Goal: Transaction & Acquisition: Subscribe to service/newsletter

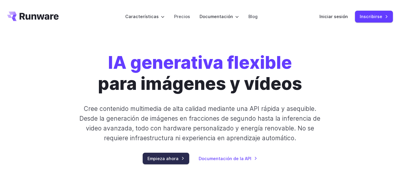
click at [178, 156] on font "Empieza ahora" at bounding box center [163, 158] width 31 height 5
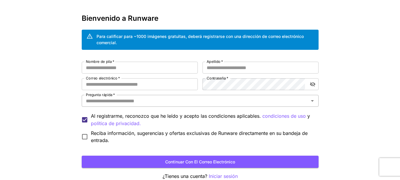
scroll to position [51, 0]
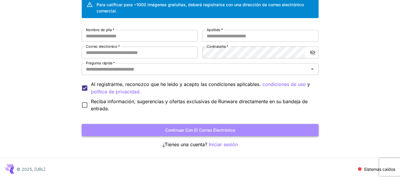
drag, startPoint x: 201, startPoint y: 128, endPoint x: 193, endPoint y: 130, distance: 8.6
click at [193, 130] on font "Continuar con el correo electrónico" at bounding box center [200, 129] width 70 height 5
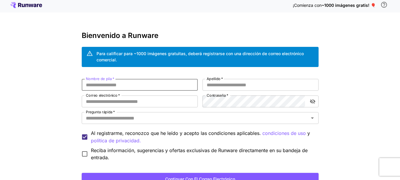
scroll to position [0, 0]
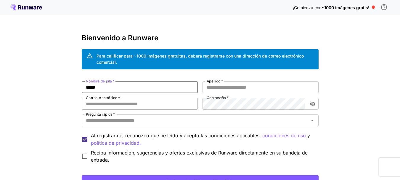
type input "*****"
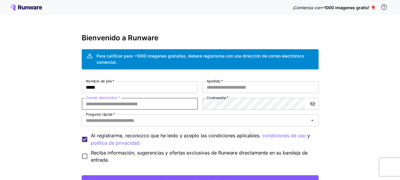
click at [164, 102] on input "Correo electrónico   *" at bounding box center [140, 104] width 116 height 12
type input "**********"
click at [222, 90] on input "Apellido   *" at bounding box center [261, 87] width 116 height 12
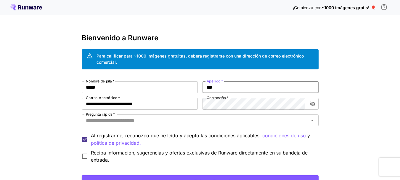
type input "***"
click at [218, 99] on font "Contraseña" at bounding box center [216, 97] width 19 height 4
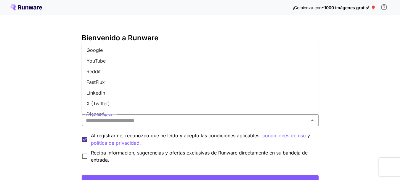
click at [167, 120] on input "Pregunta rápida   *" at bounding box center [196, 120] width 224 height 8
click at [158, 84] on li "Flujo rápido" at bounding box center [200, 82] width 237 height 11
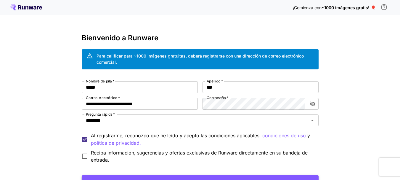
click at [166, 178] on font "Continuar con el correo electrónico" at bounding box center [200, 180] width 70 height 7
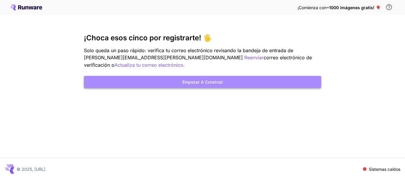
click at [212, 76] on button "Empezar a construir" at bounding box center [202, 82] width 237 height 12
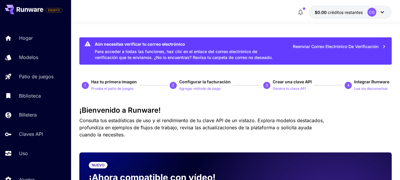
scroll to position [30, 0]
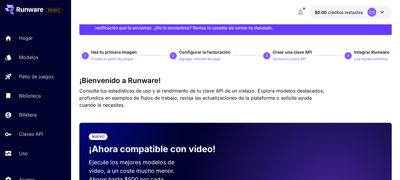
click at [209, 88] on font "Consulta tus estadísticas de uso y el rendimiento de tu clave API de un vistazo…" at bounding box center [201, 98] width 245 height 20
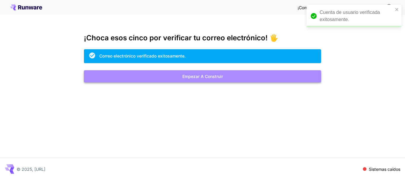
click at [190, 76] on font "Empezar a construir" at bounding box center [202, 76] width 41 height 5
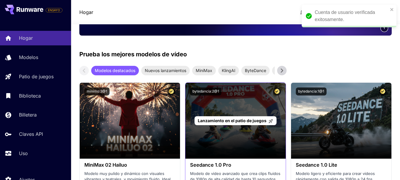
scroll to position [207, 0]
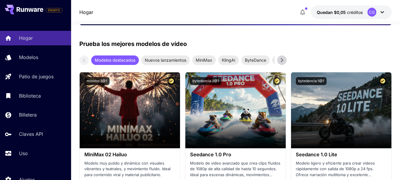
click at [283, 62] on icon at bounding box center [282, 60] width 9 height 9
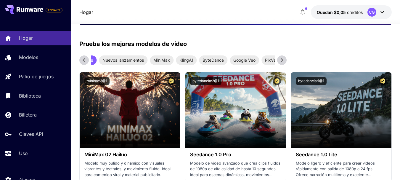
click at [283, 63] on icon at bounding box center [282, 60] width 9 height 9
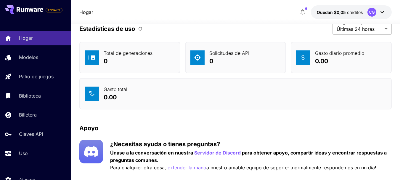
scroll to position [2329, 0]
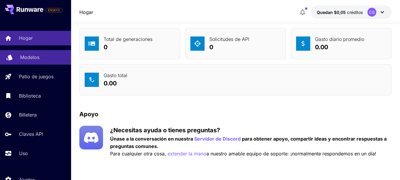
click at [28, 61] on link "Modelos" at bounding box center [35, 57] width 71 height 15
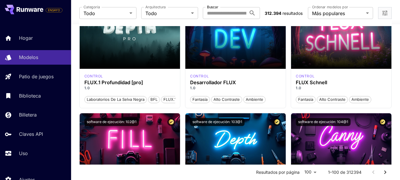
scroll to position [741, 0]
